Goal: Task Accomplishment & Management: Manage account settings

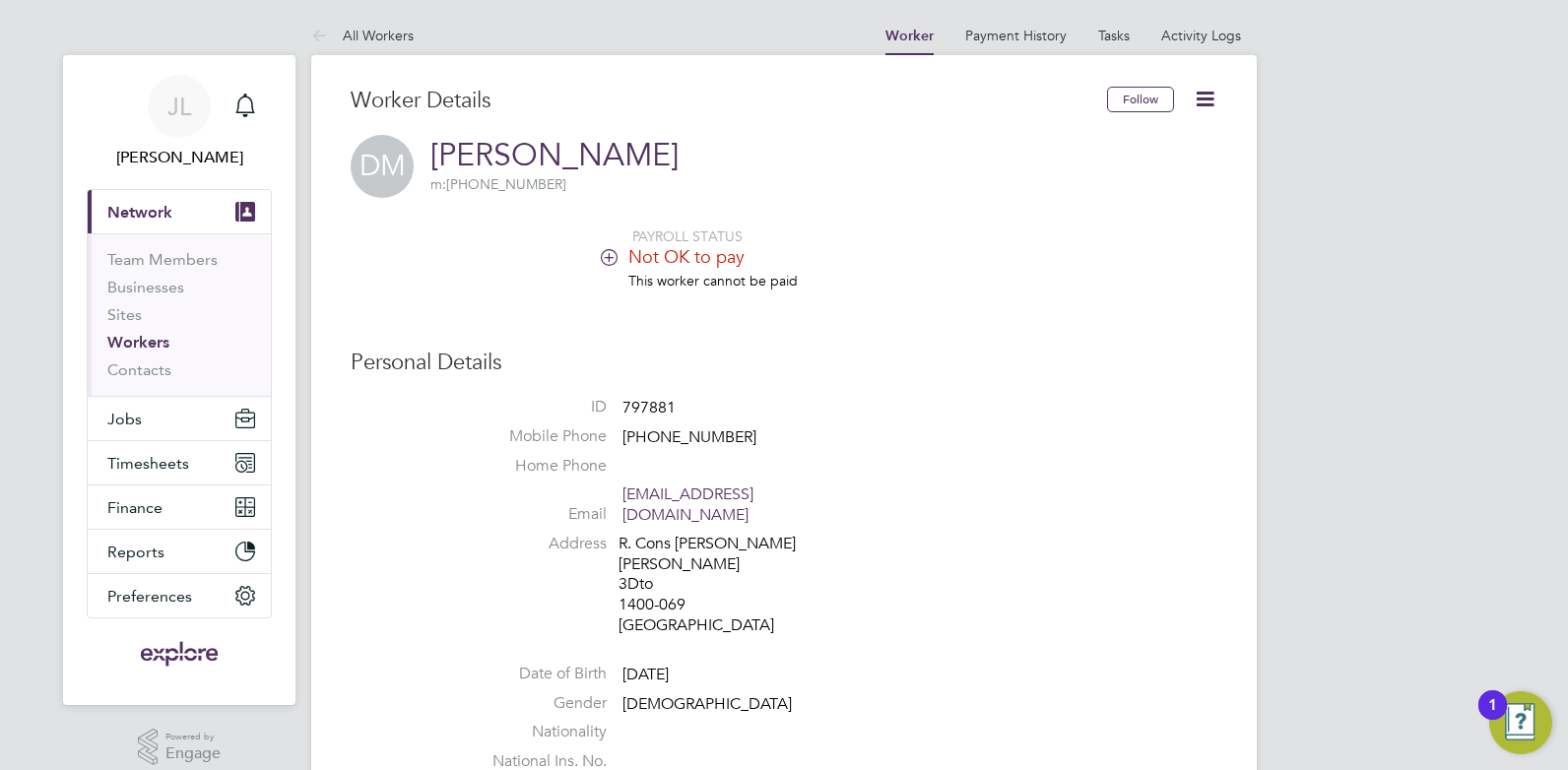
click at [127, 334] on link "Workers" at bounding box center [138, 342] width 62 height 19
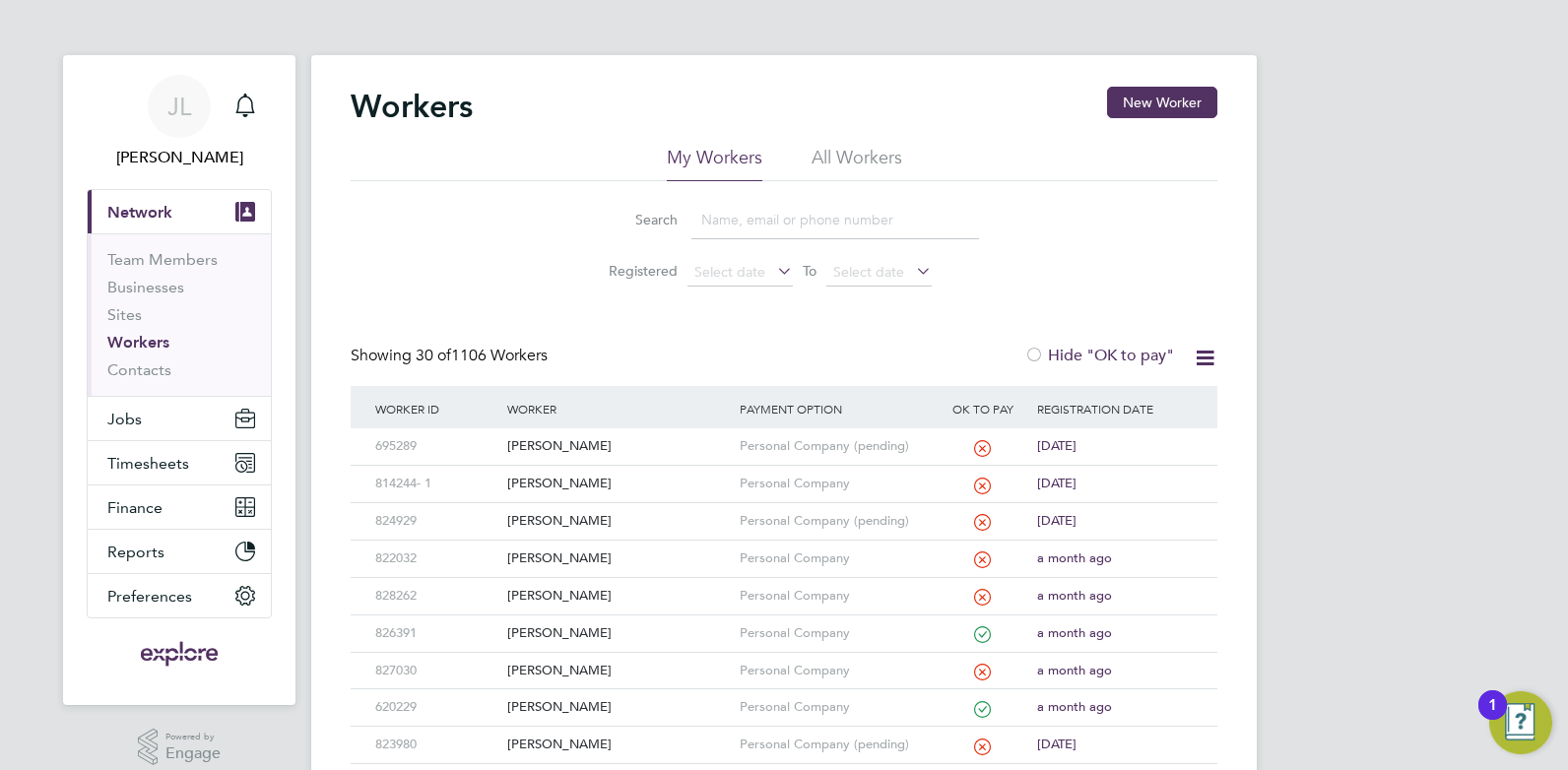
click at [735, 232] on input at bounding box center [835, 220] width 287 height 38
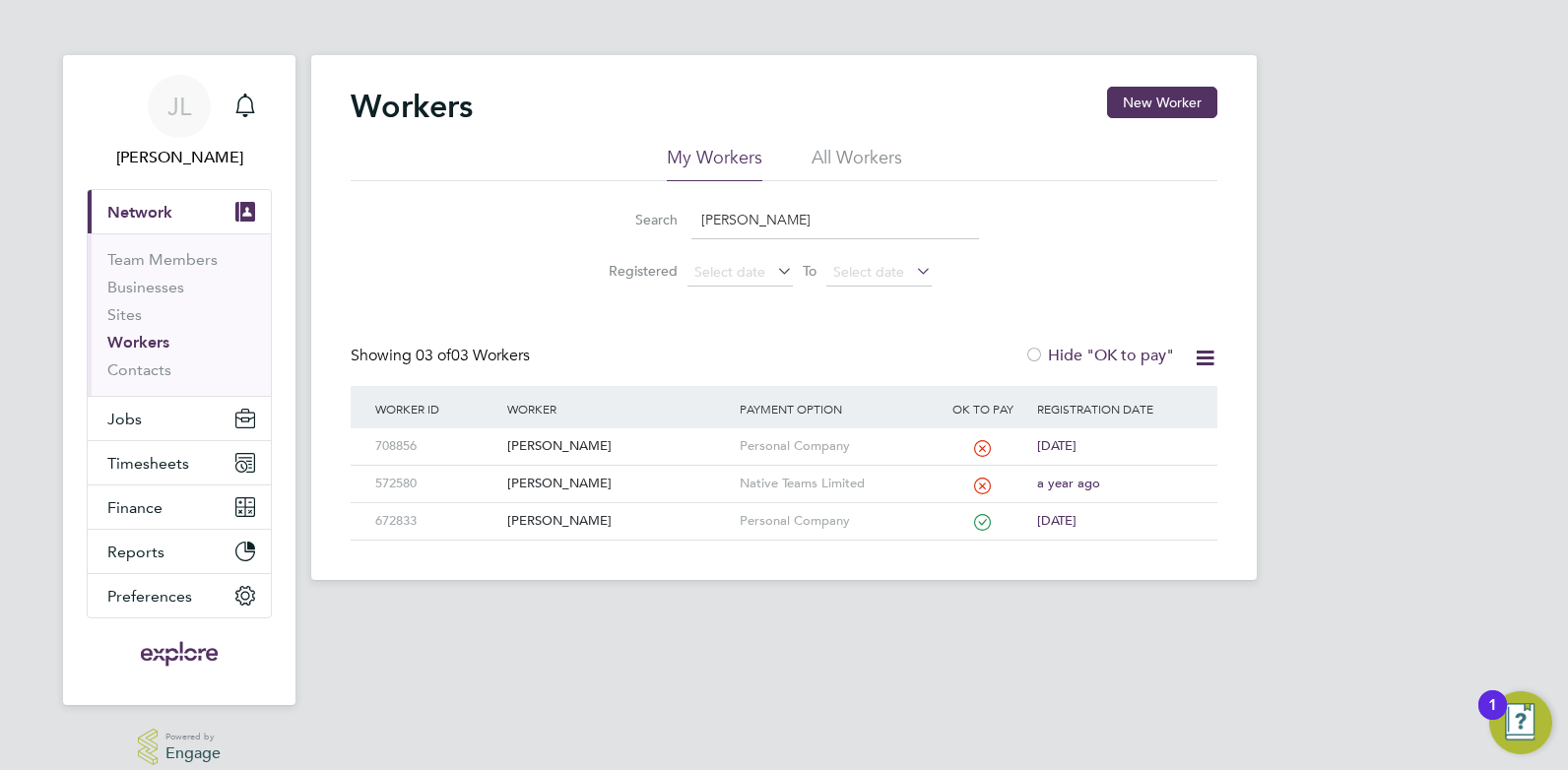
type input "omar"
click at [560, 481] on div "[PERSON_NAME]" at bounding box center [618, 484] width 232 height 37
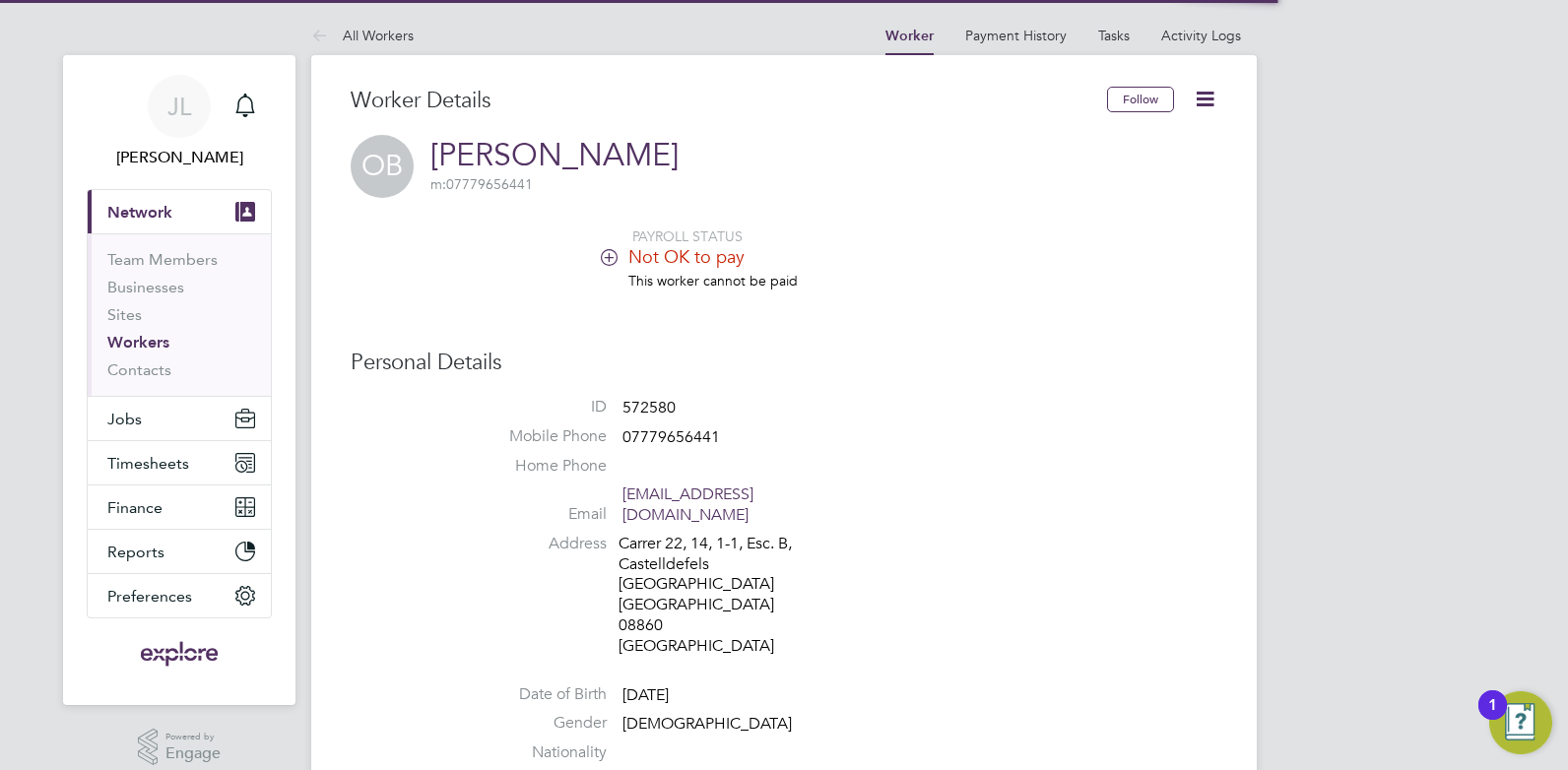
click at [623, 251] on li "Not OK to pay" at bounding box center [843, 258] width 748 height 27
click at [602, 260] on icon at bounding box center [609, 256] width 15 height 15
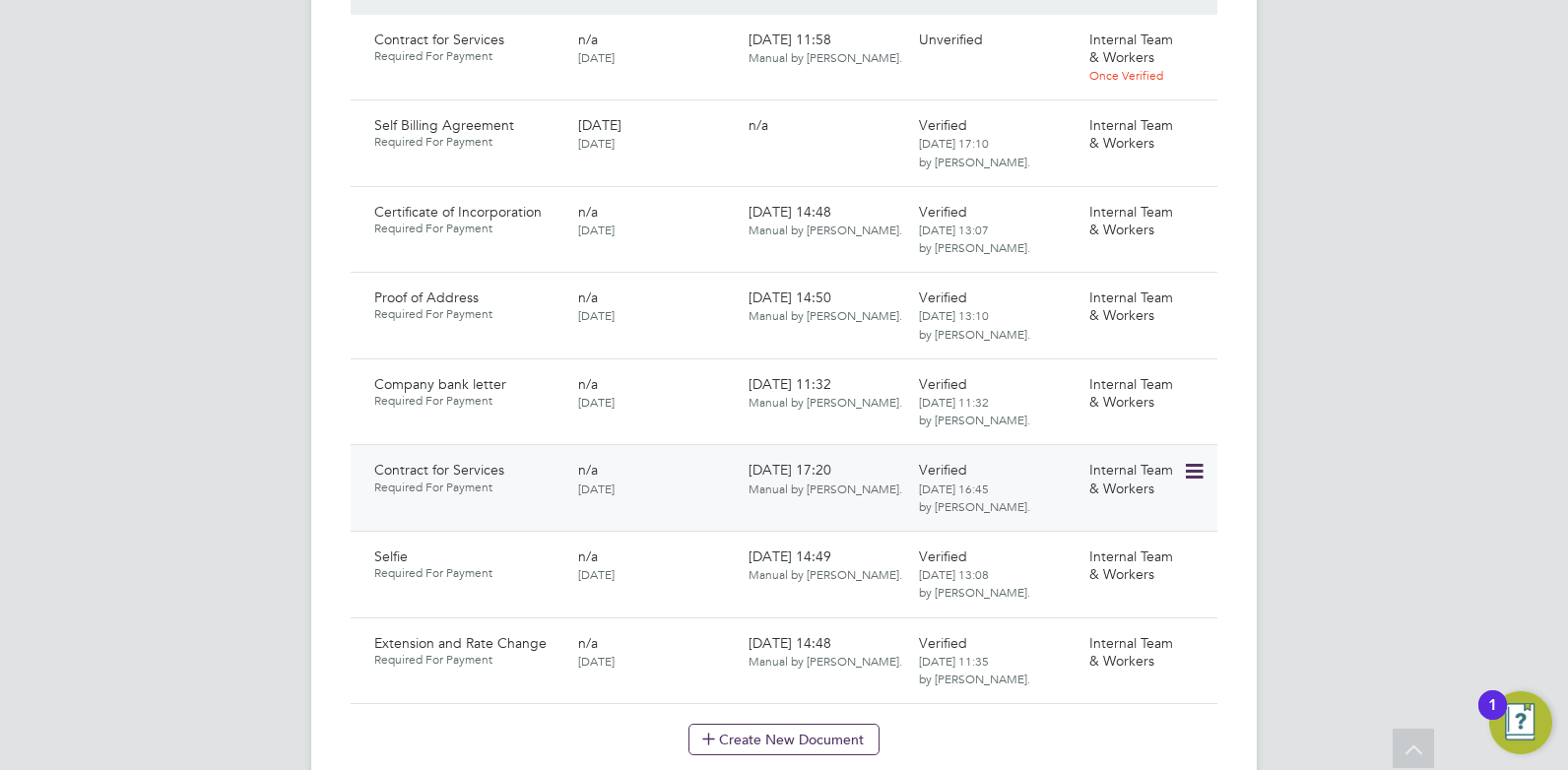
scroll to position [1379, 0]
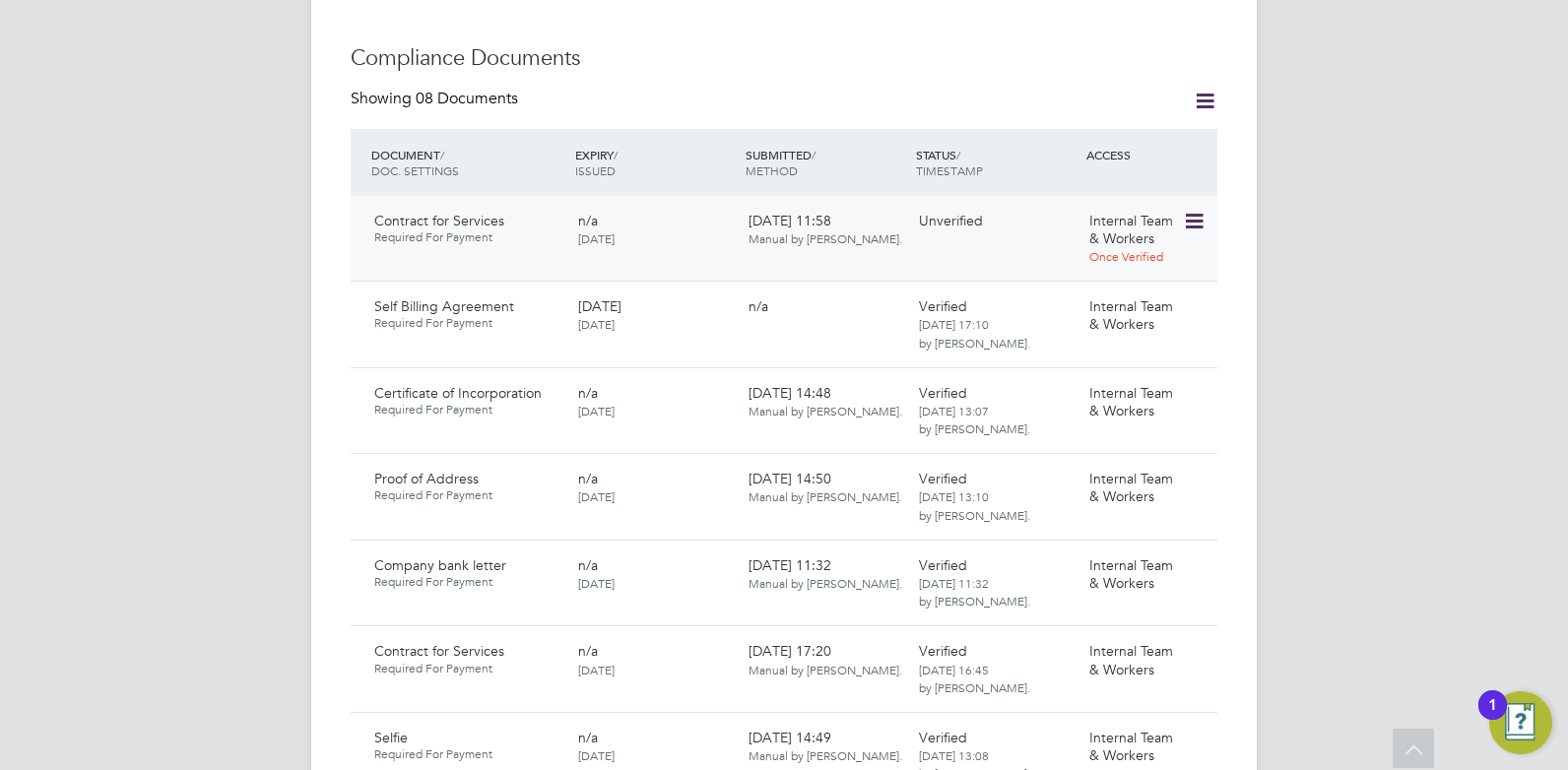
click at [1201, 210] on icon at bounding box center [1192, 222] width 20 height 24
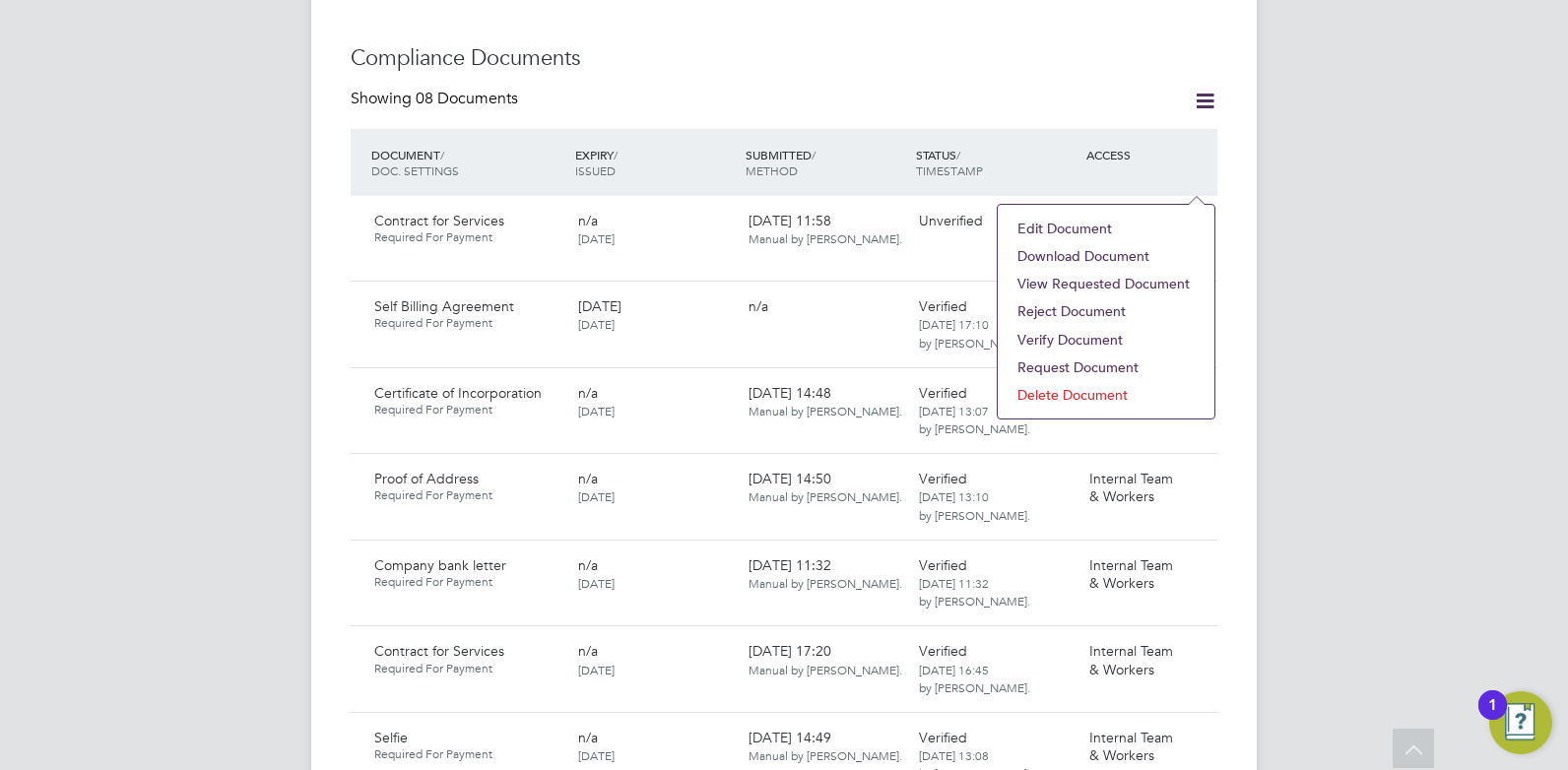
click at [1131, 251] on li "Download Document" at bounding box center [1106, 256] width 197 height 28
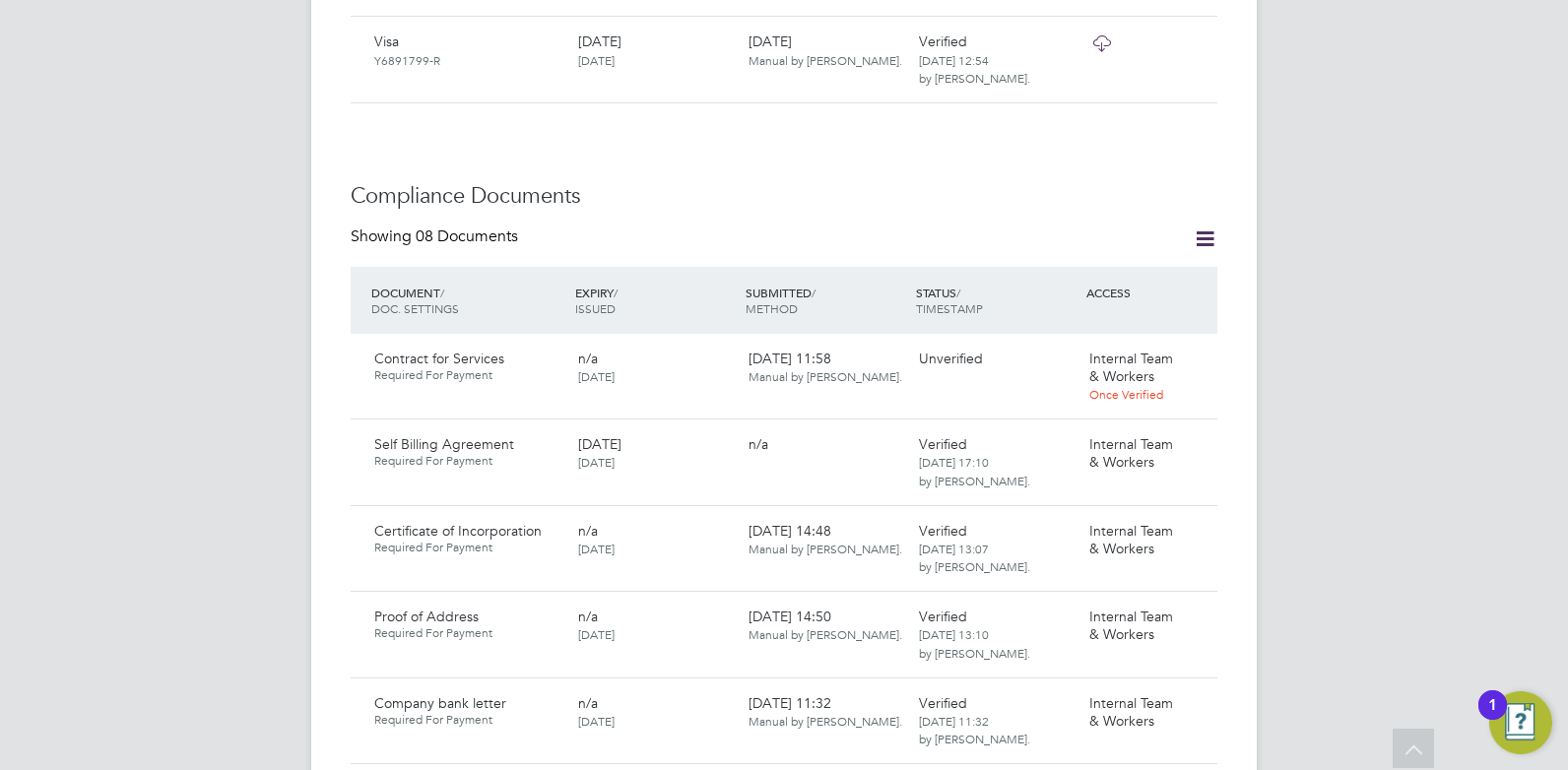
scroll to position [1084, 0]
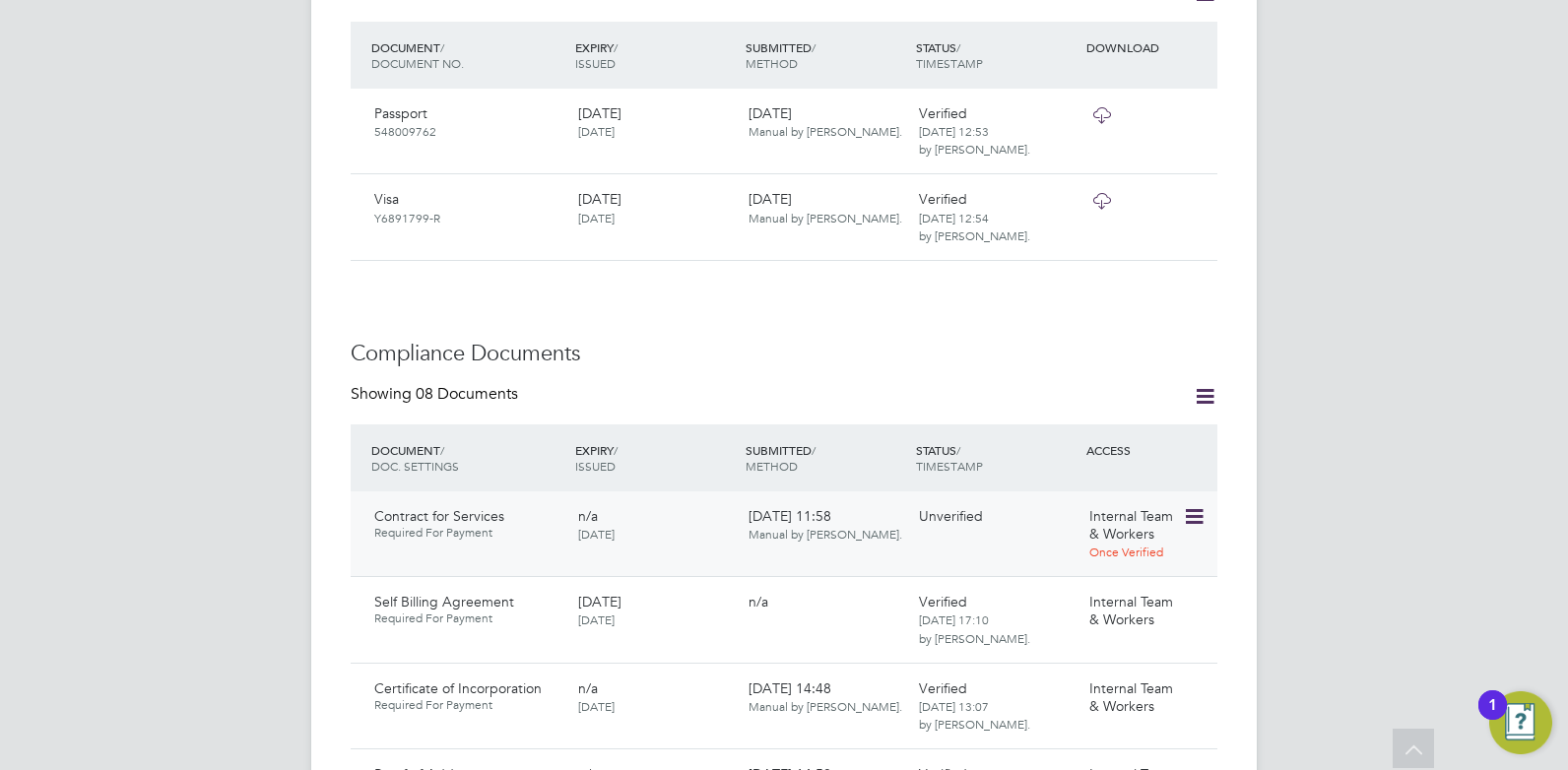
click at [1197, 505] on icon at bounding box center [1192, 517] width 20 height 24
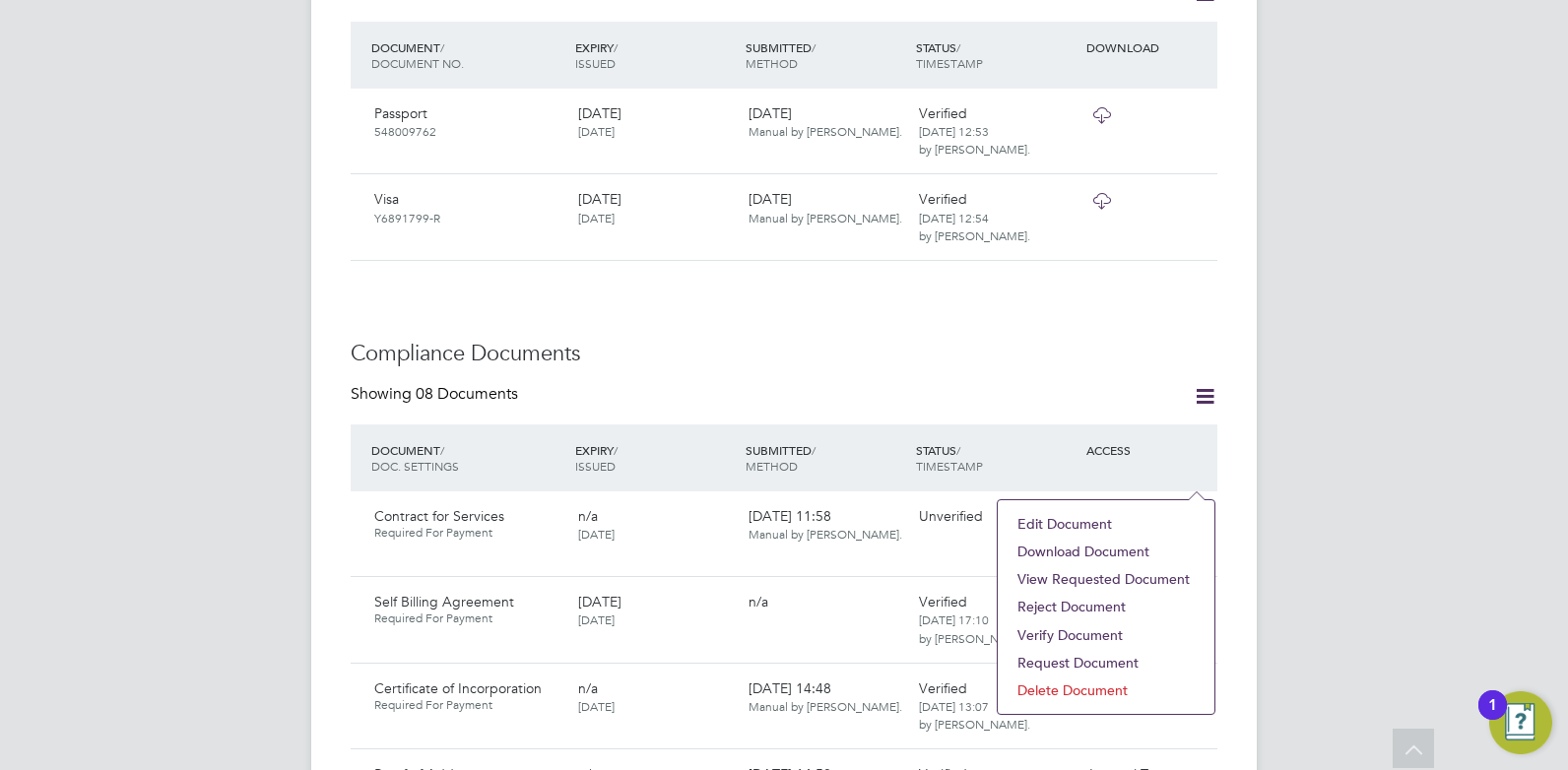
click at [1063, 633] on li "Verify Document" at bounding box center [1106, 636] width 197 height 28
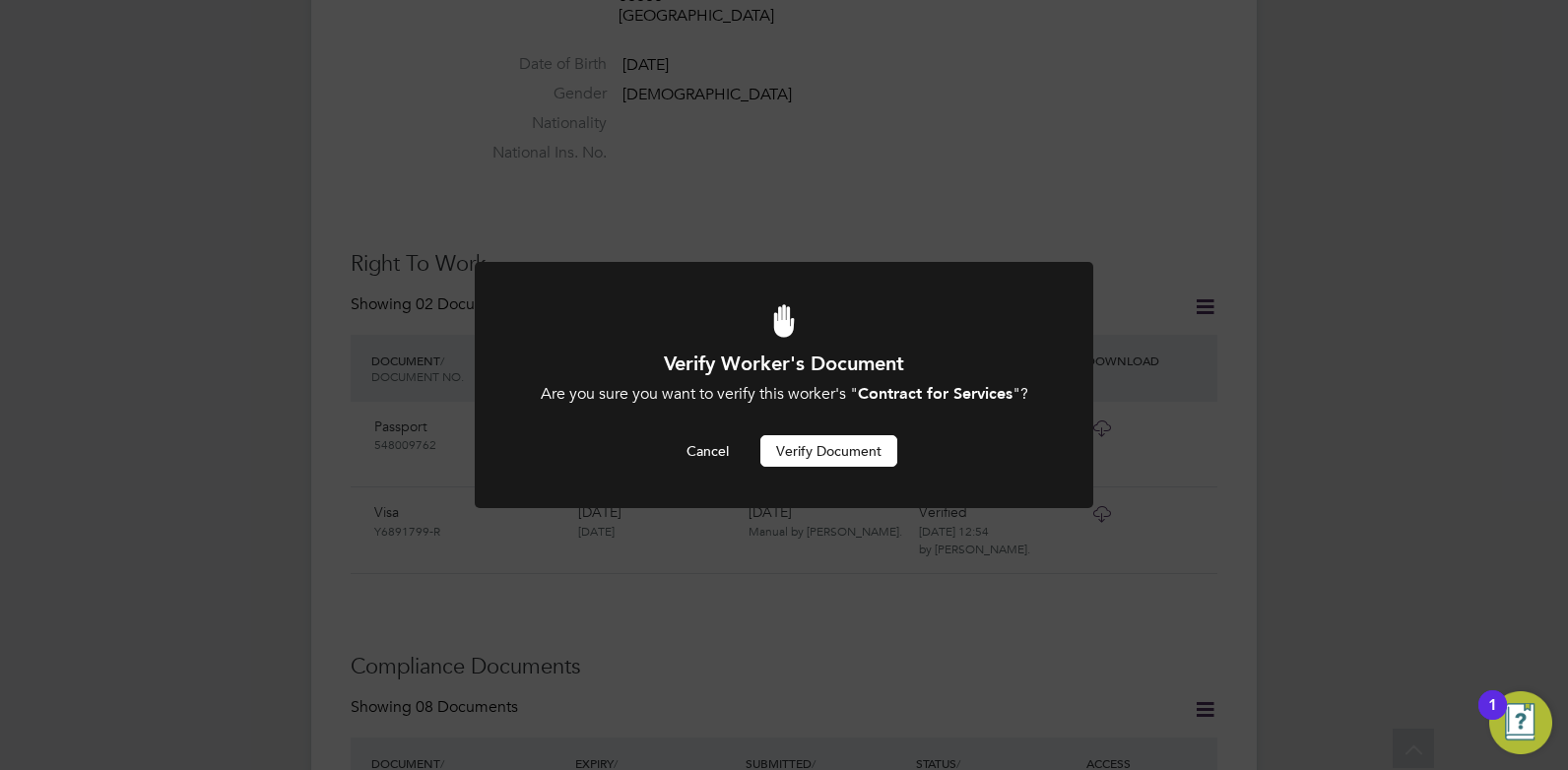
click at [835, 438] on button "Verify Document" at bounding box center [828, 451] width 137 height 32
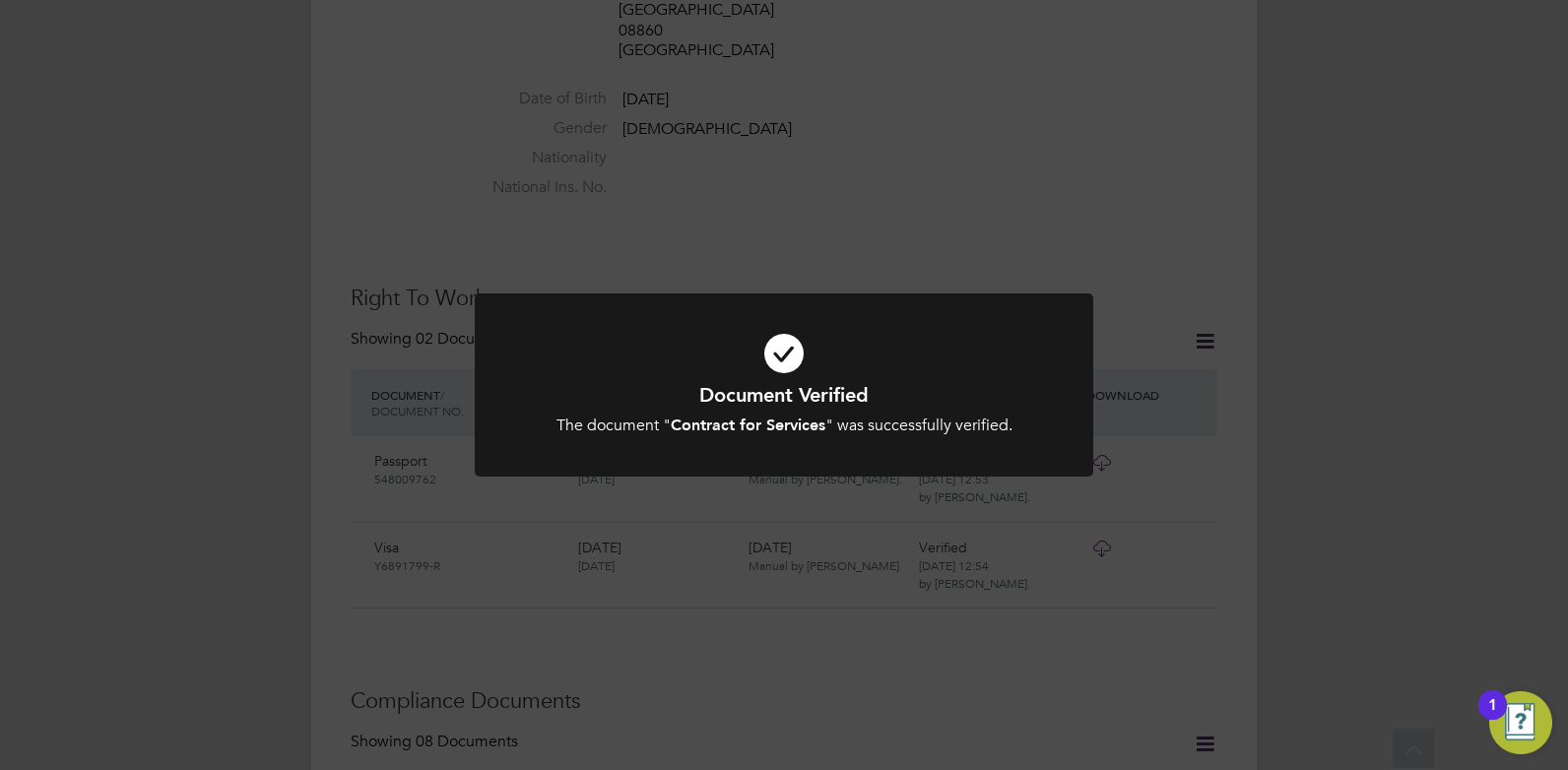
click at [802, 600] on div "Document Verified The document " Contract for Services " was successfully verif…" at bounding box center [784, 385] width 1568 height 770
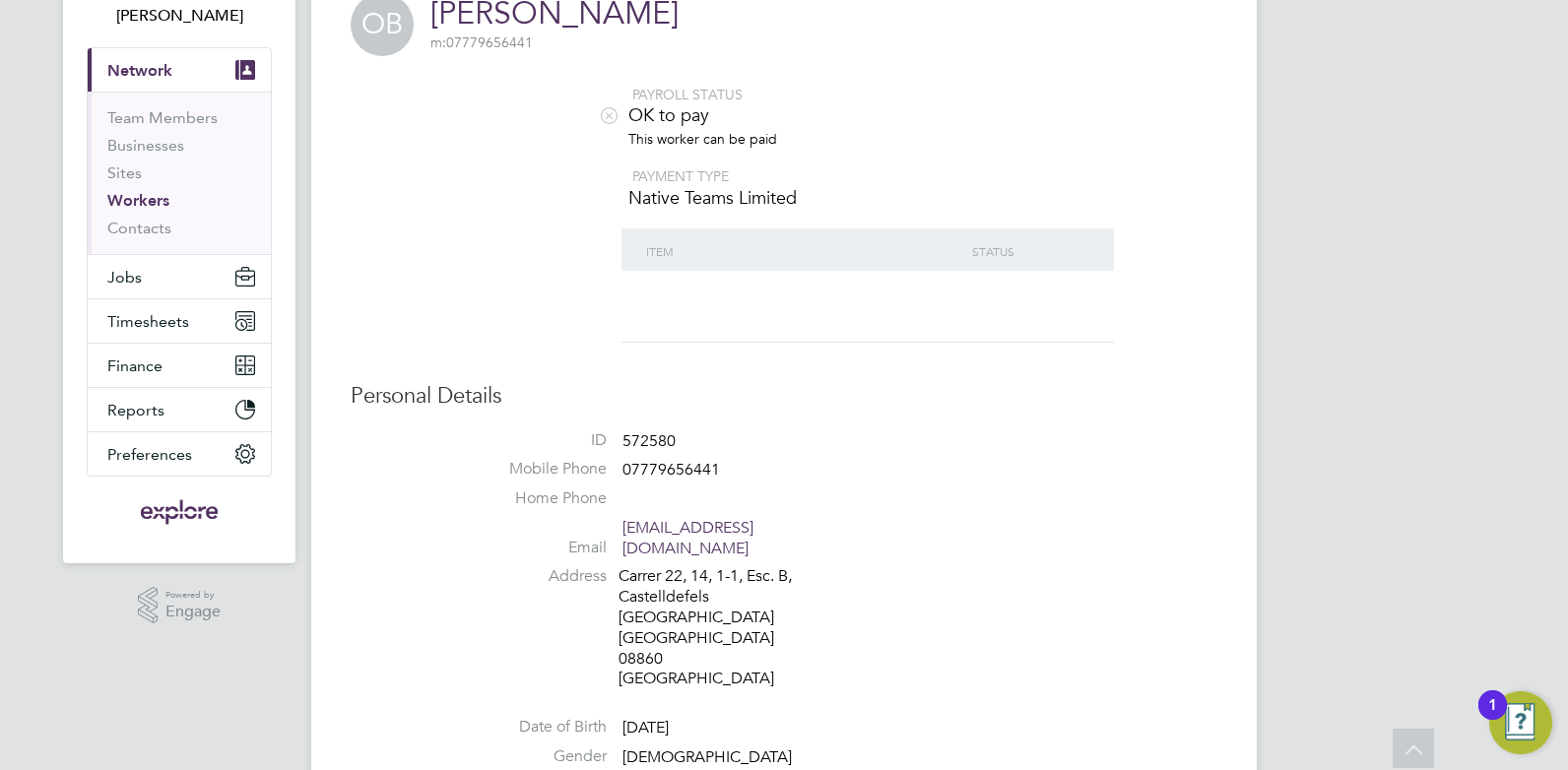
scroll to position [0, 0]
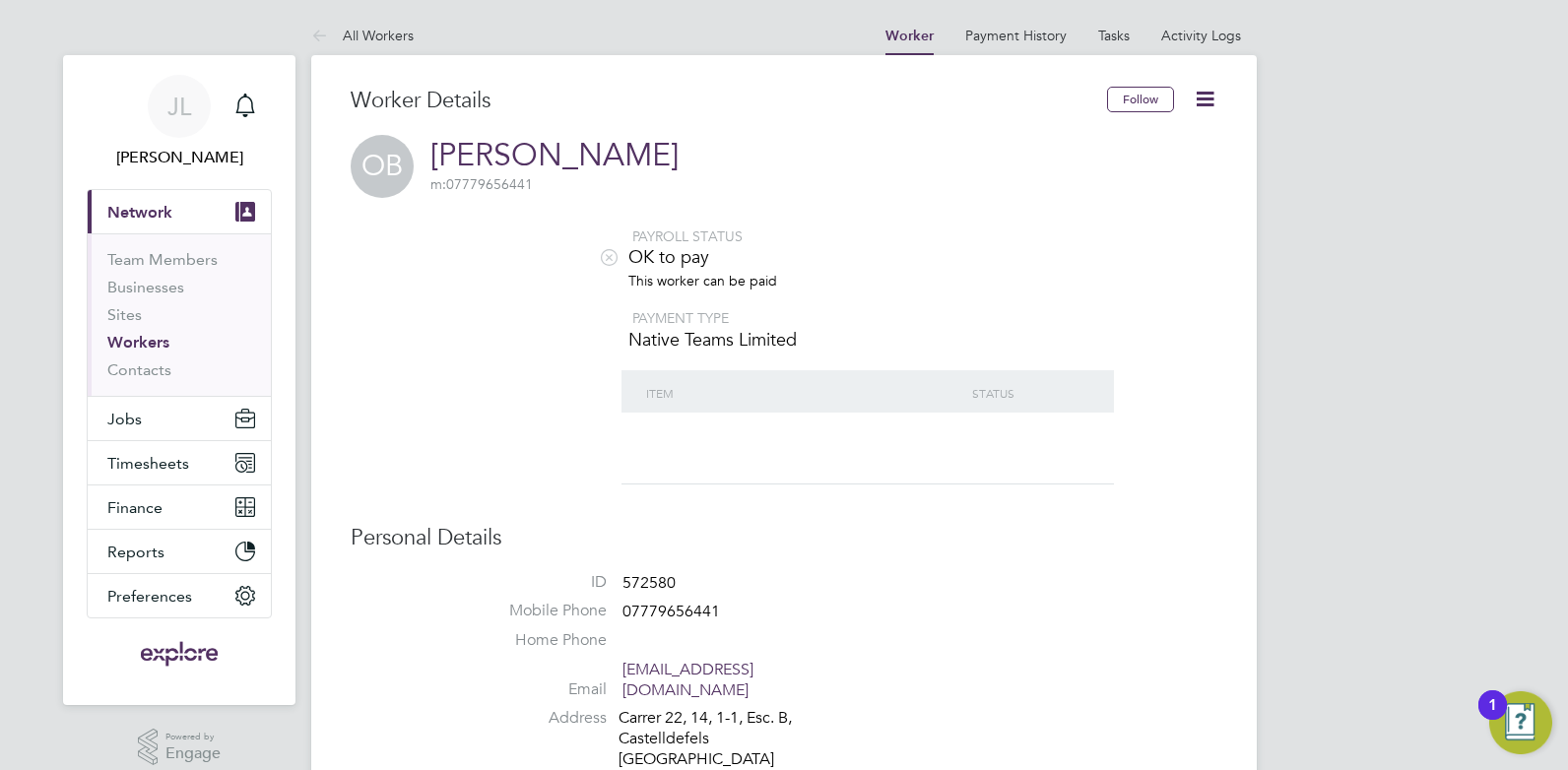
drag, startPoint x: 774, startPoint y: 576, endPoint x: 351, endPoint y: 769, distance: 464.9
click at [770, 573] on li "ID 572580" at bounding box center [843, 587] width 748 height 30
